Goal: Task Accomplishment & Management: Manage account settings

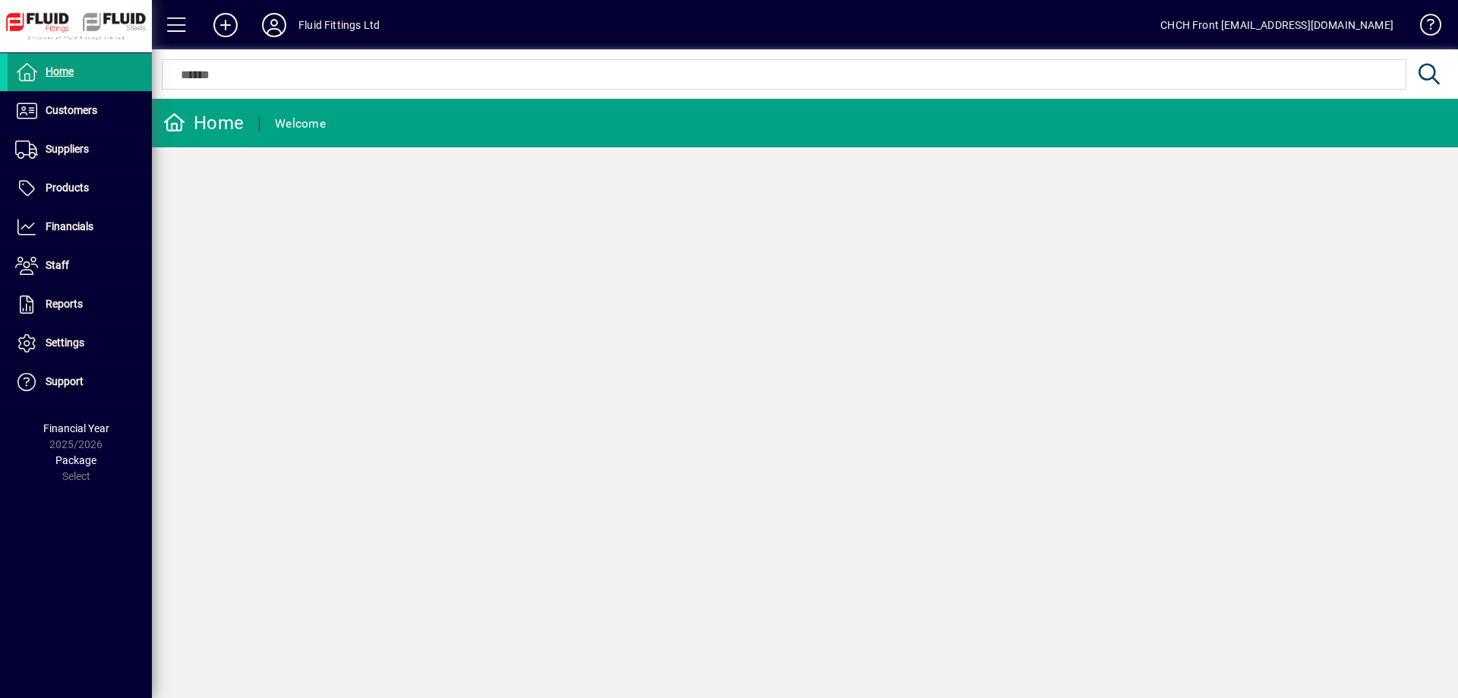
click at [182, 300] on div "Home Welcome" at bounding box center [805, 398] width 1306 height 599
click at [96, 118] on span "Customers" at bounding box center [53, 111] width 90 height 18
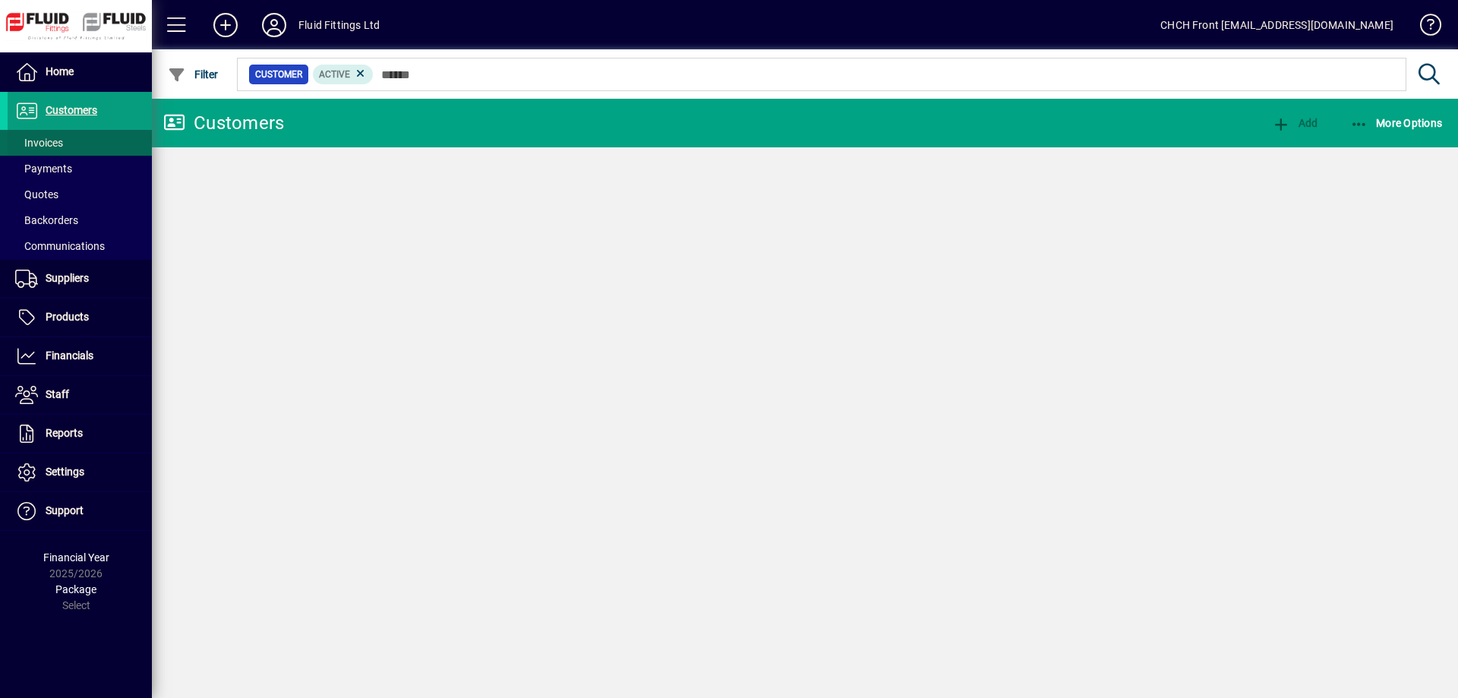
click at [85, 139] on span at bounding box center [80, 143] width 144 height 36
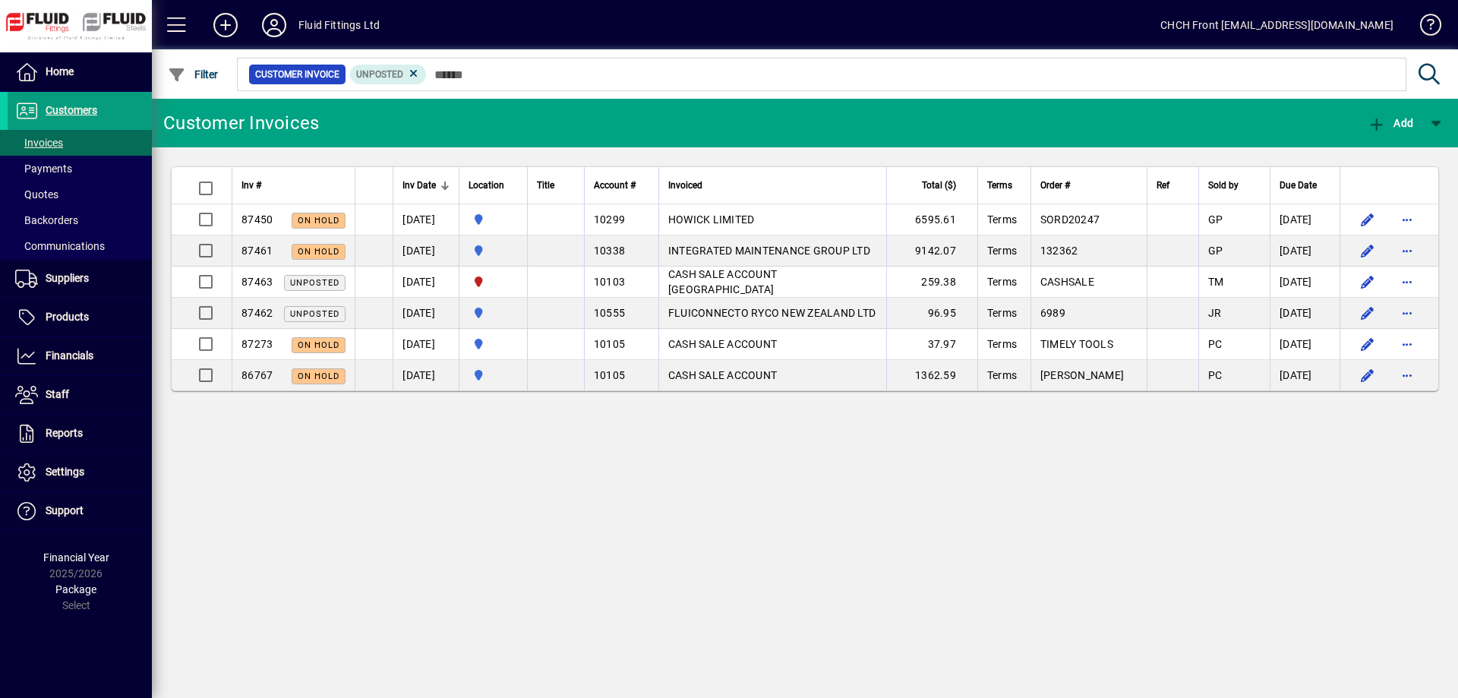
click at [1253, 534] on div "Customer Invoices Add Inv # Inv Date Location Title Account # Invoiced Total ($…" at bounding box center [805, 398] width 1306 height 599
click at [1360, 510] on div "Customer Invoices Add Inv # Inv Date Location Title Account # Invoiced Total ($…" at bounding box center [805, 398] width 1306 height 599
click at [102, 166] on span at bounding box center [80, 168] width 144 height 36
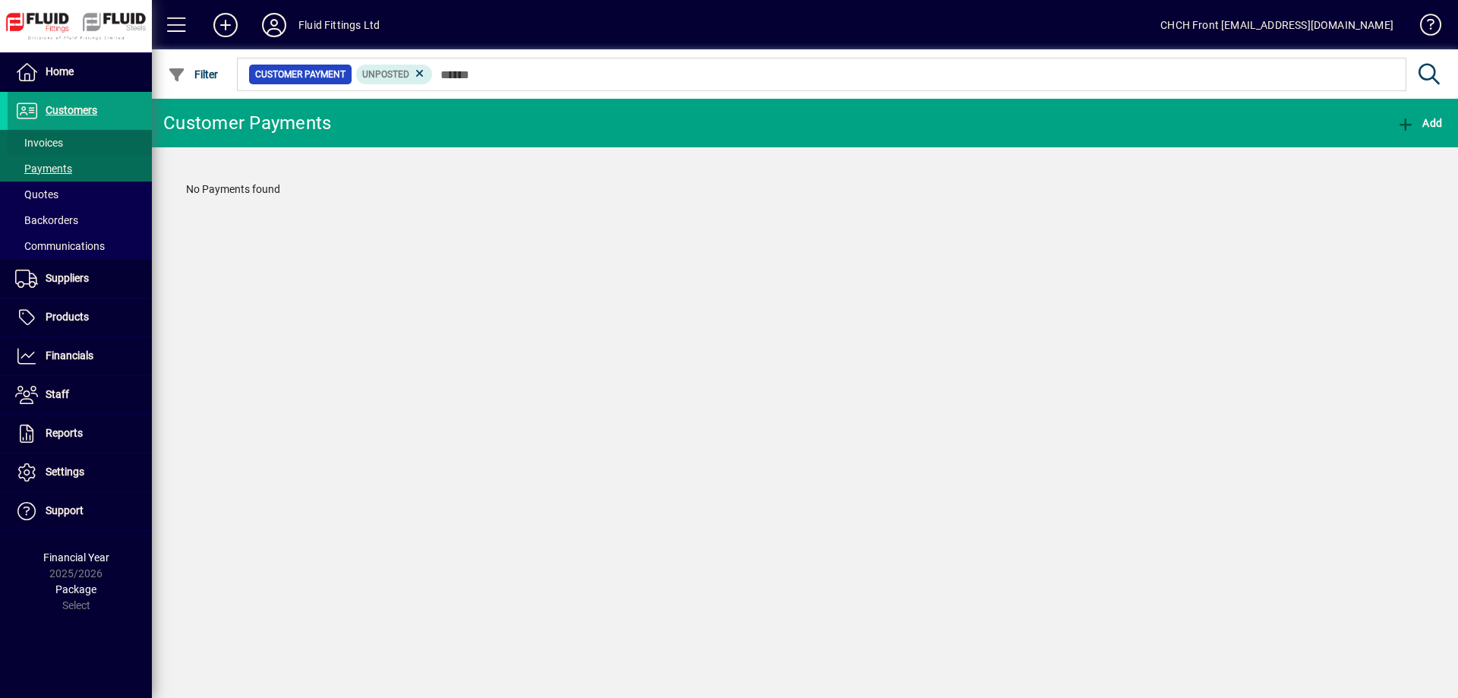
click at [115, 141] on span at bounding box center [80, 143] width 144 height 36
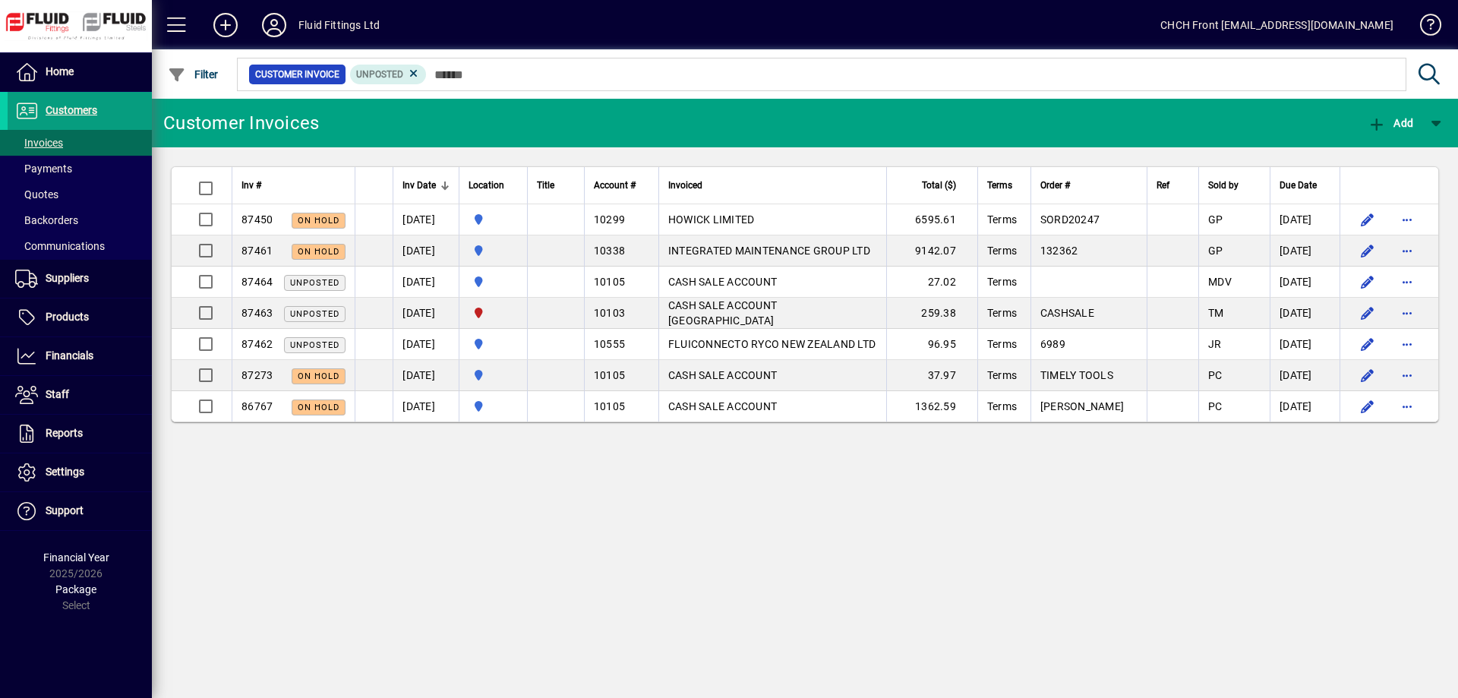
click at [608, 517] on div "Customer Invoices Add Inv # Inv Date Location Title Account # Invoiced Total ($…" at bounding box center [805, 398] width 1306 height 599
